Goal: Browse casually

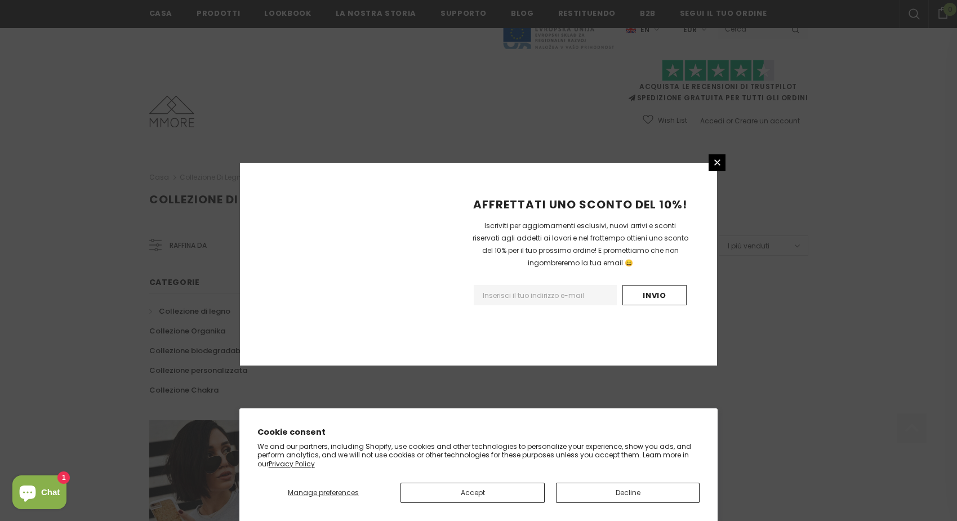
scroll to position [633, 0]
